Goal: Navigation & Orientation: Find specific page/section

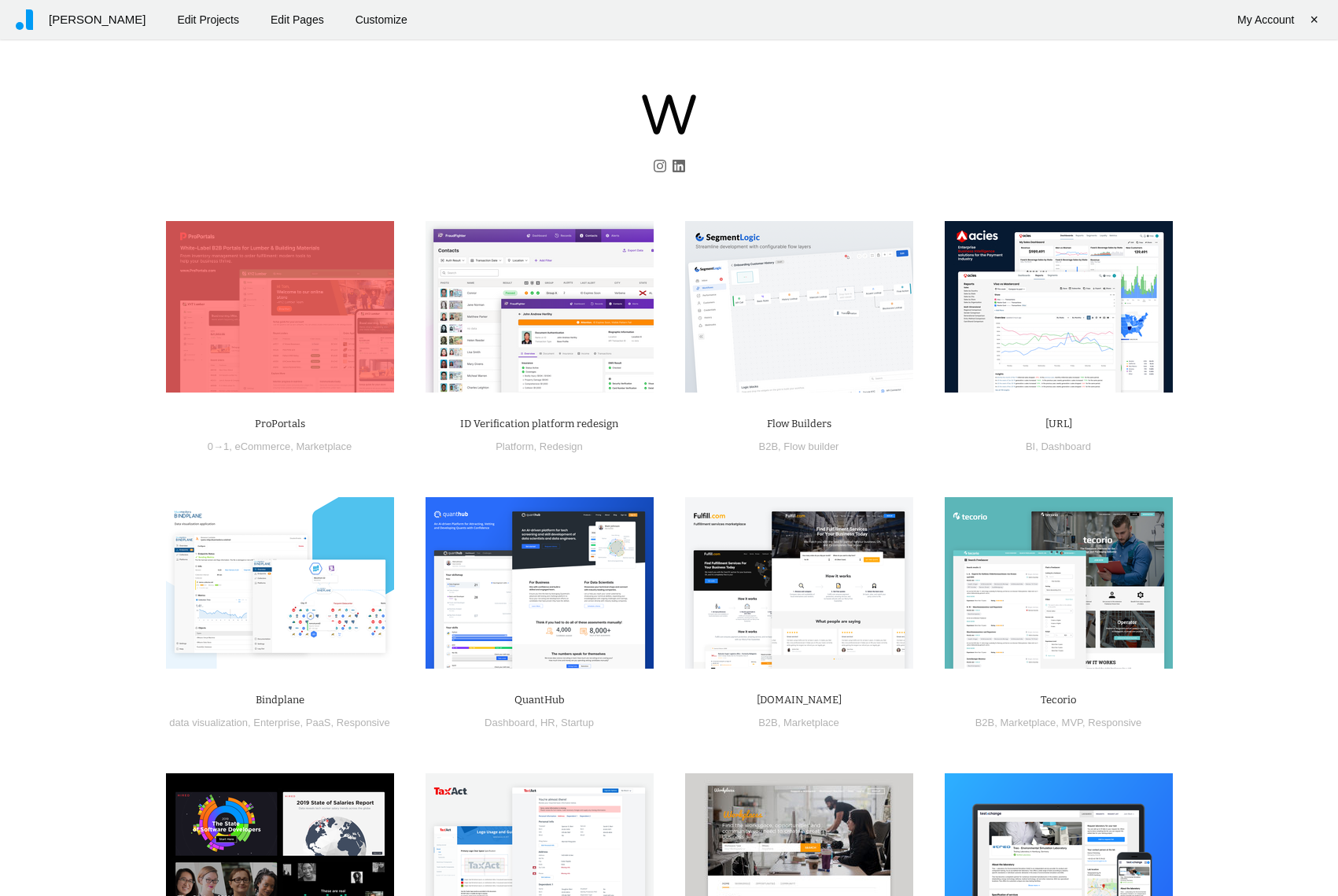
drag, startPoint x: 236, startPoint y: 303, endPoint x: 236, endPoint y: 281, distance: 22.0
click at [236, 303] on img at bounding box center [280, 307] width 228 height 172
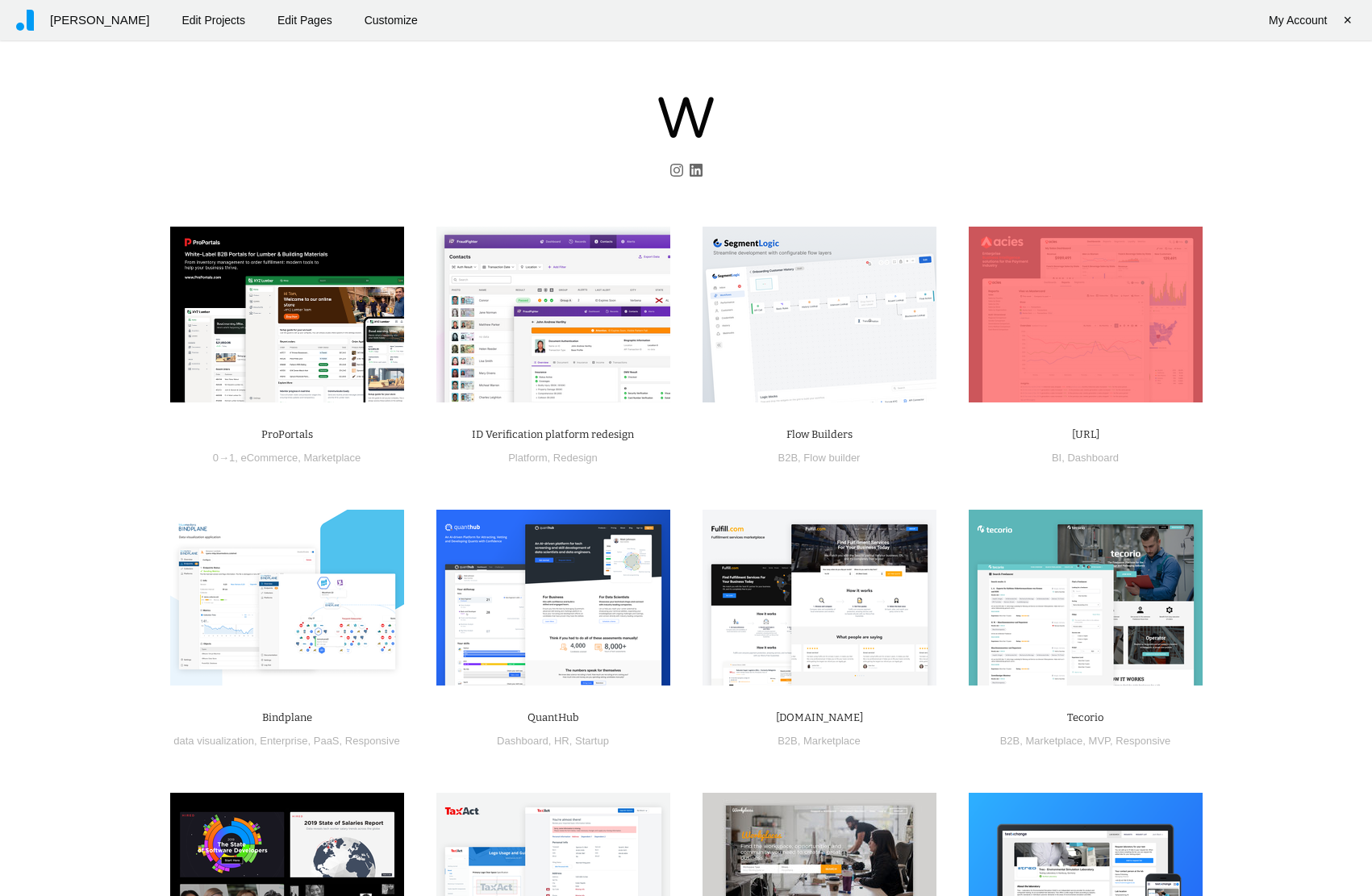
click at [1008, 304] on img at bounding box center [1085, 315] width 234 height 176
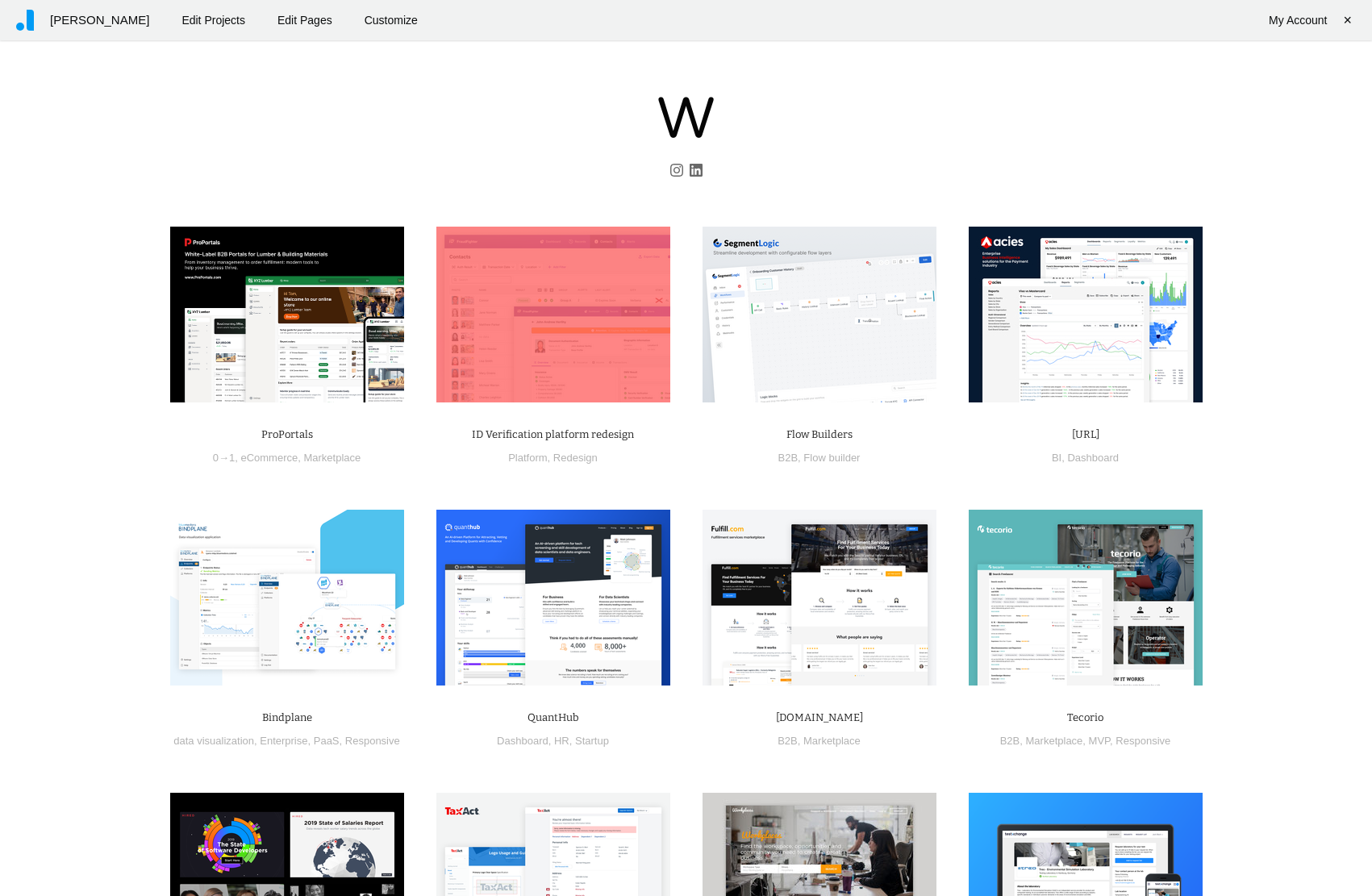
click at [579, 322] on img at bounding box center [553, 315] width 234 height 176
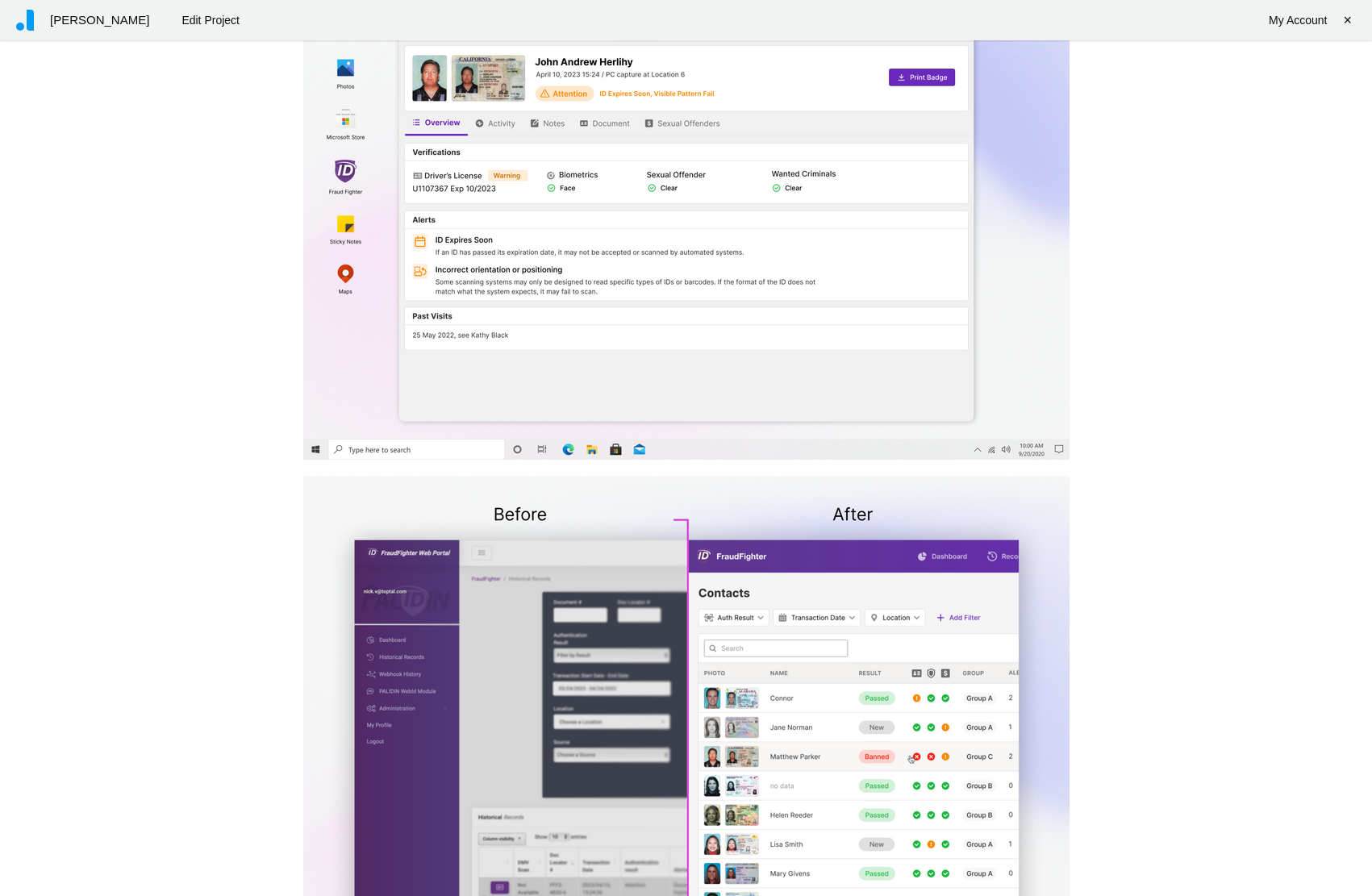
scroll to position [3399, 0]
